Goal: Use online tool/utility: Utilize a website feature to perform a specific function

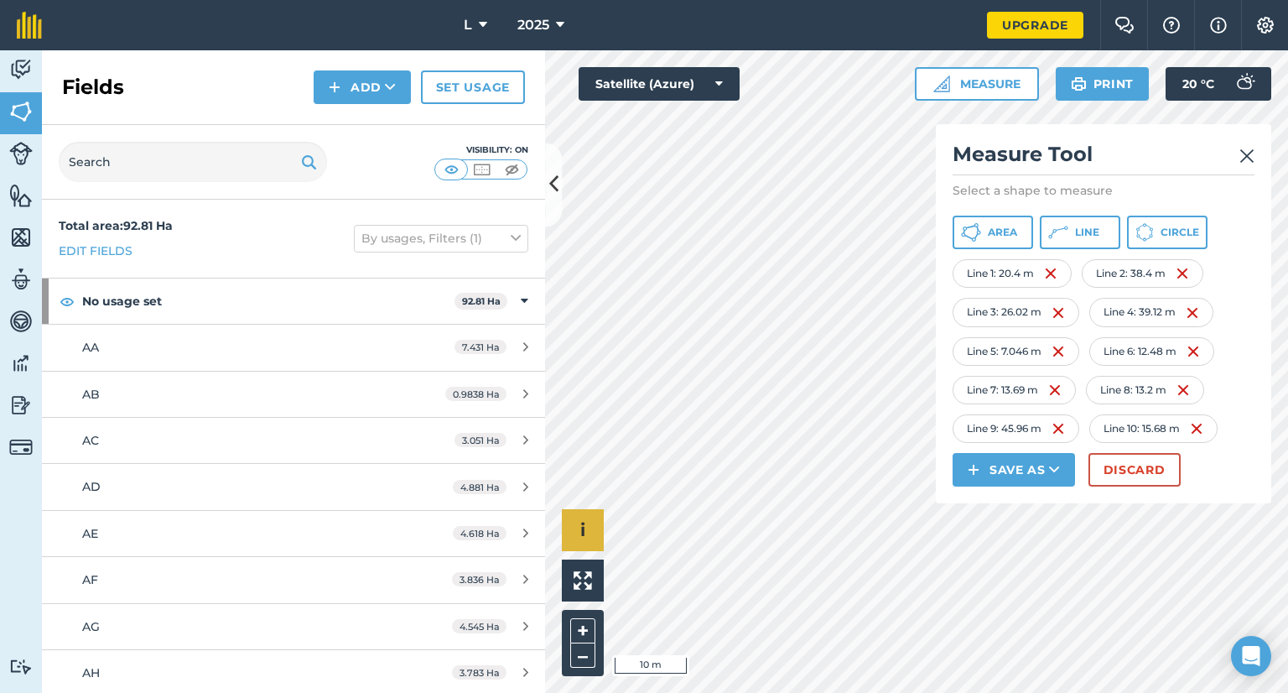
scroll to position [834, 0]
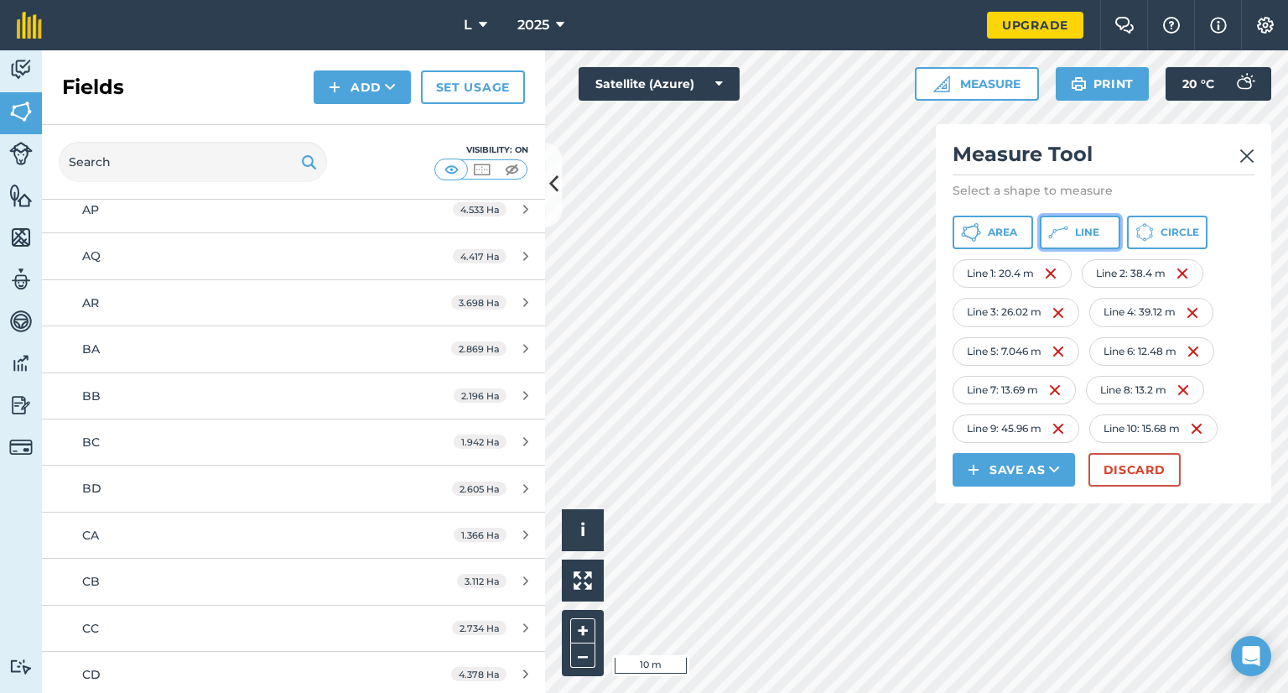
click at [1087, 223] on button "Line" at bounding box center [1080, 232] width 80 height 34
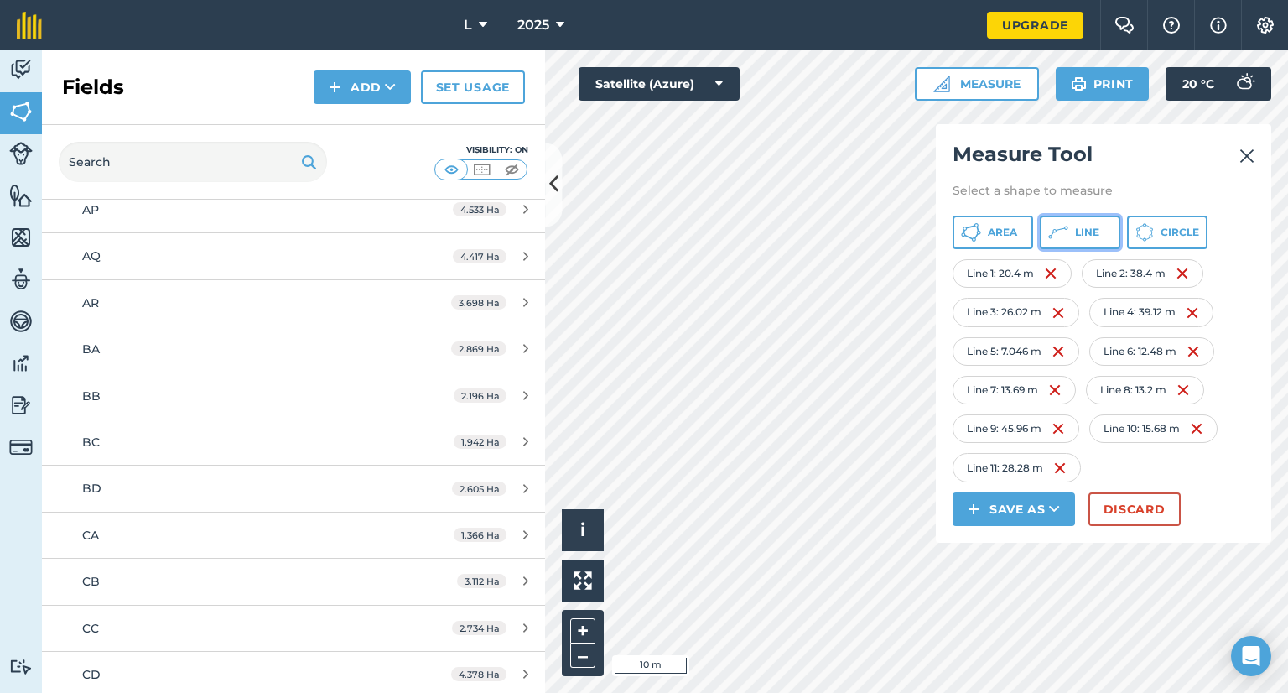
click at [1076, 233] on span "Line" at bounding box center [1087, 232] width 24 height 13
click at [1061, 238] on icon at bounding box center [1058, 232] width 20 height 20
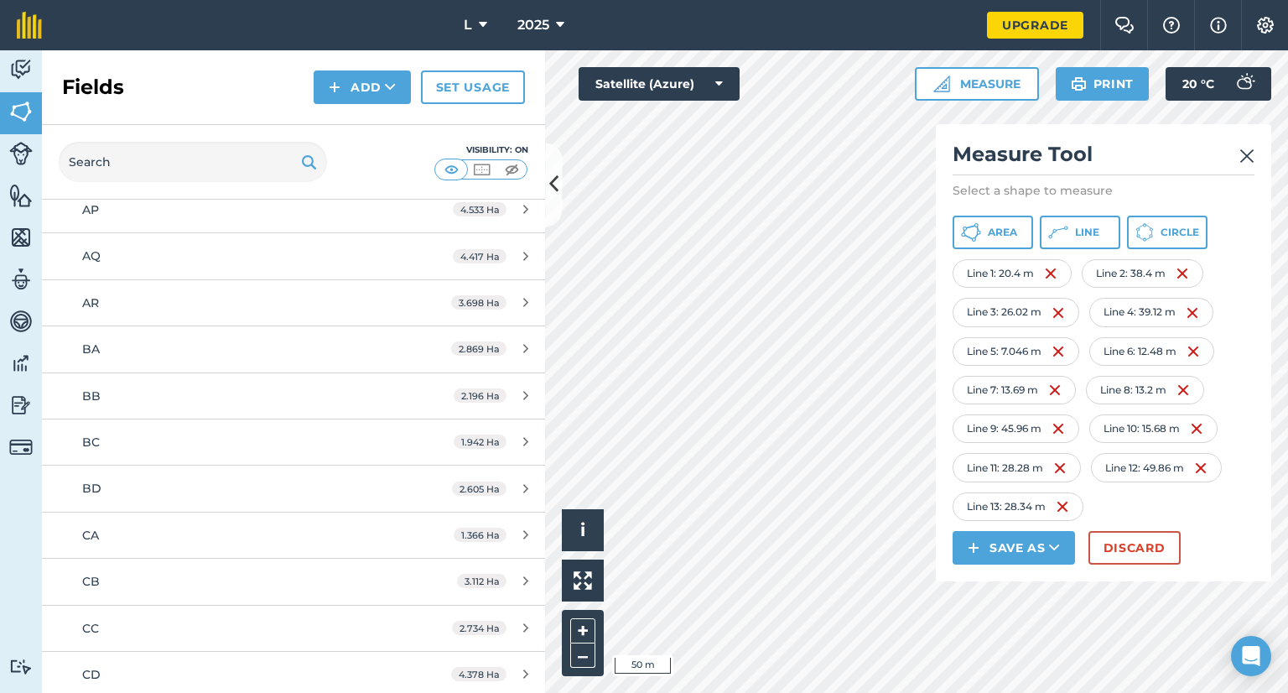
click at [661, 692] on html "L 2025 Upgrade Farm Chat Help Info Settings Map printing is not available on ou…" at bounding box center [644, 346] width 1288 height 693
click at [1097, 242] on button "Line" at bounding box center [1080, 232] width 80 height 34
drag, startPoint x: 1099, startPoint y: 235, endPoint x: 1087, endPoint y: 251, distance: 19.8
click at [1099, 236] on button "Line" at bounding box center [1080, 232] width 80 height 34
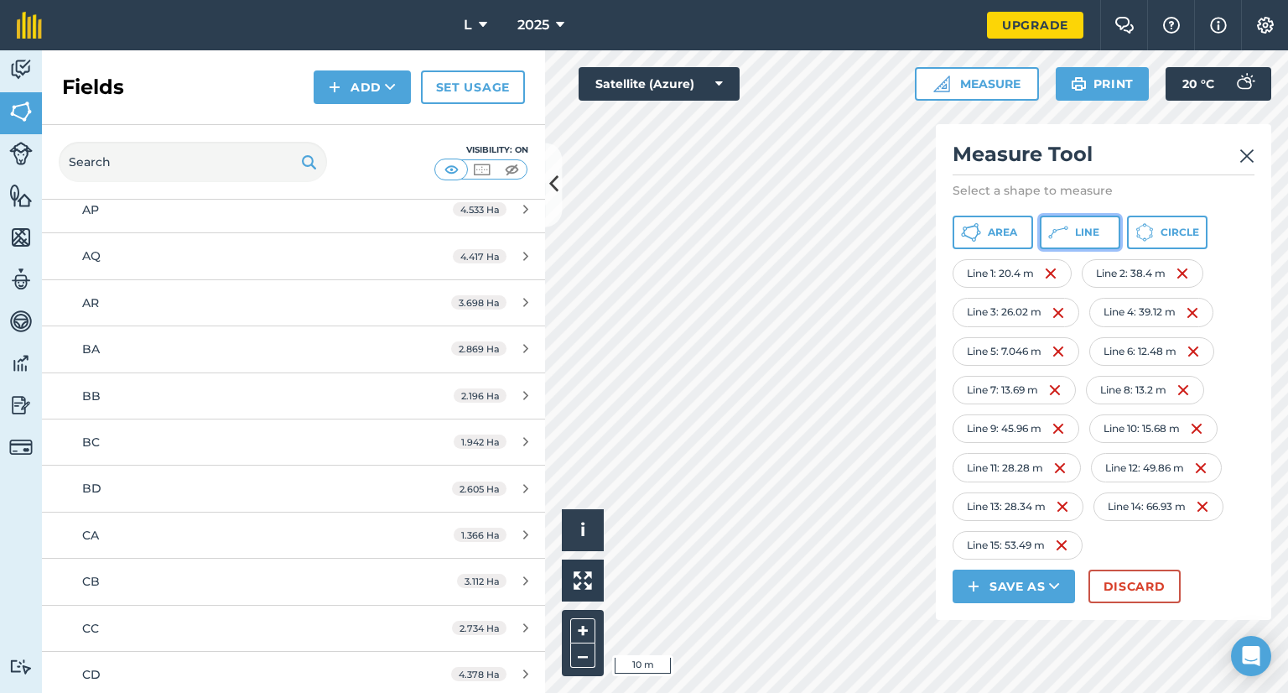
click at [1110, 231] on button "Line" at bounding box center [1080, 232] width 80 height 34
click at [1085, 229] on span "Line" at bounding box center [1087, 232] width 24 height 13
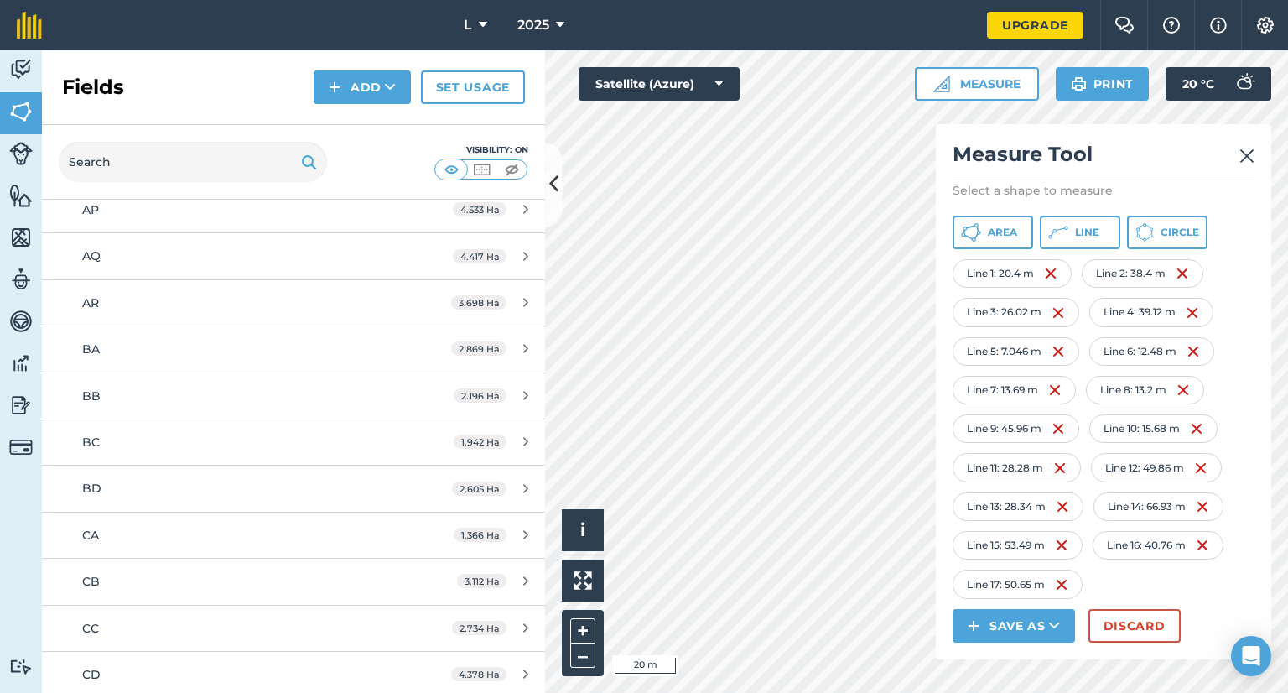
click at [1248, 158] on img at bounding box center [1246, 156] width 15 height 20
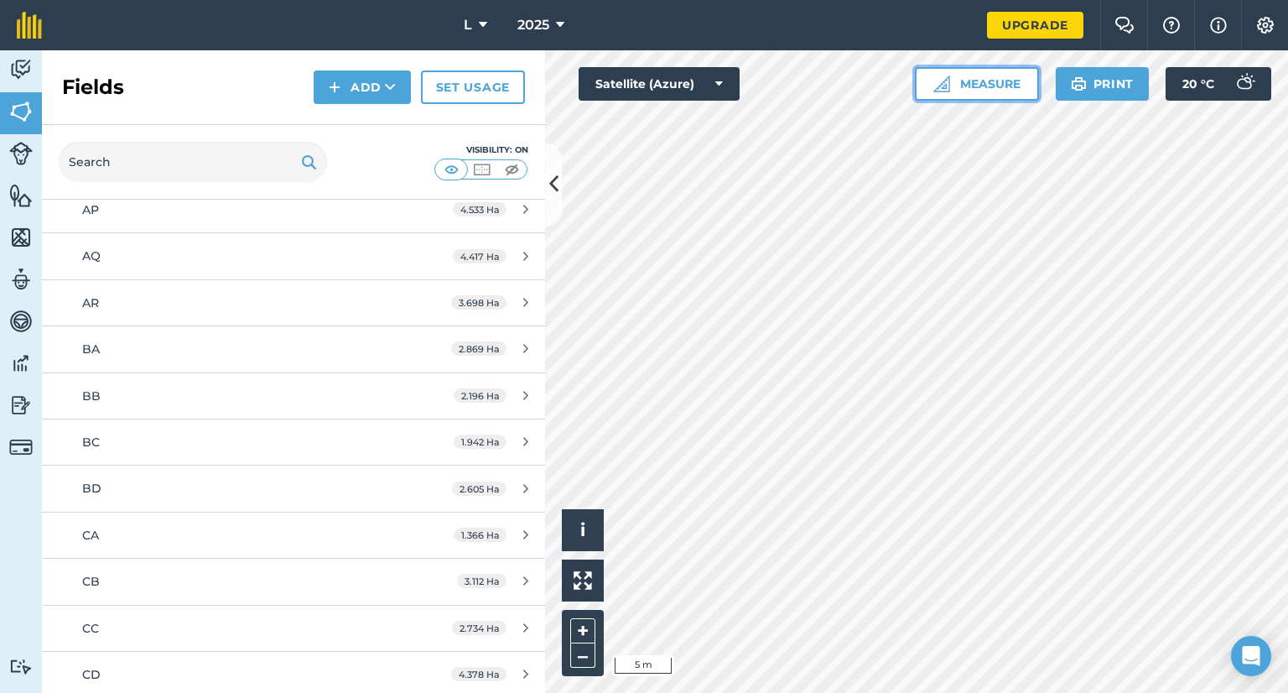
click at [972, 86] on button "Measure" at bounding box center [977, 84] width 124 height 34
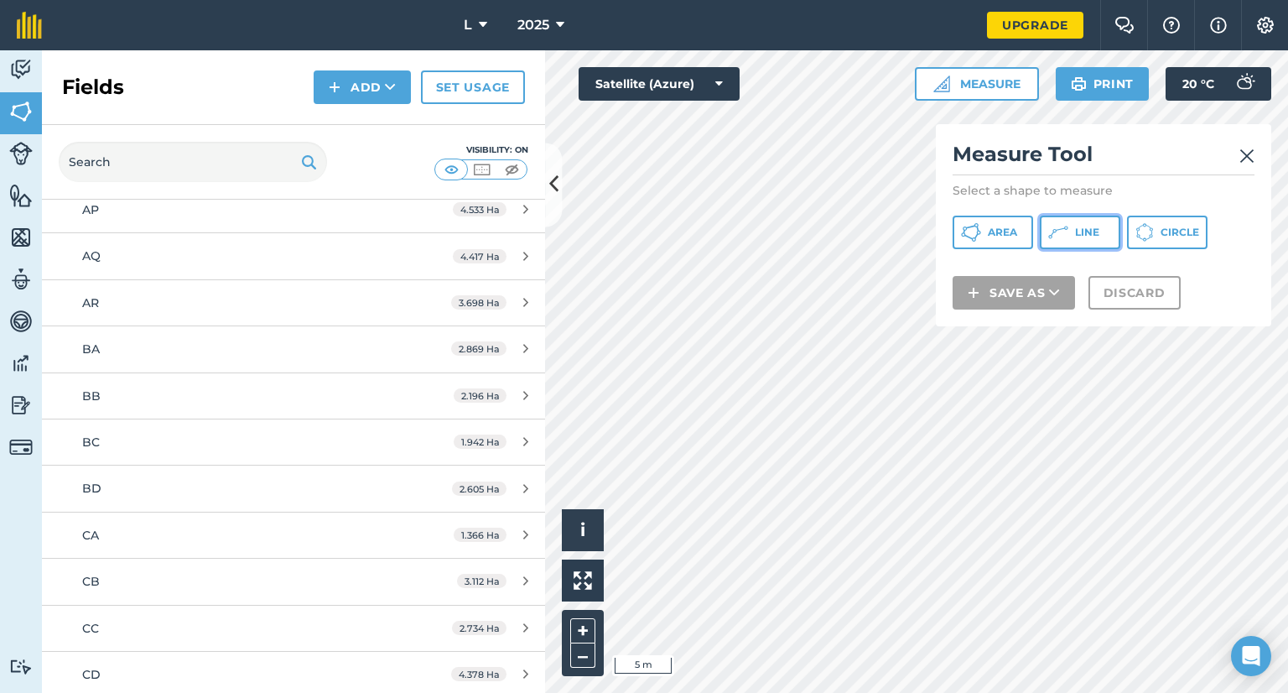
click at [1076, 231] on span "Line" at bounding box center [1087, 232] width 24 height 13
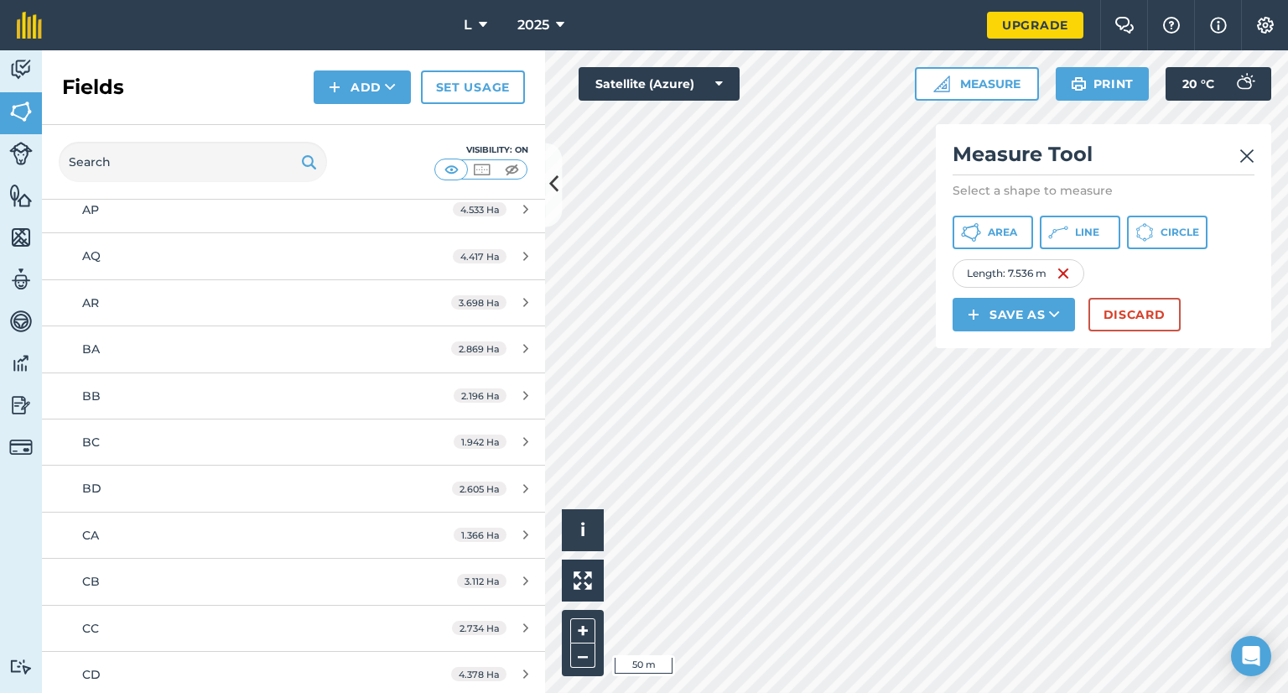
click at [999, 314] on div "Click to start drawing i © 2025 TomTom, Microsoft 50 m + – Satellite (Azure) Me…" at bounding box center [916, 371] width 743 height 642
